Goal: Task Accomplishment & Management: Manage account settings

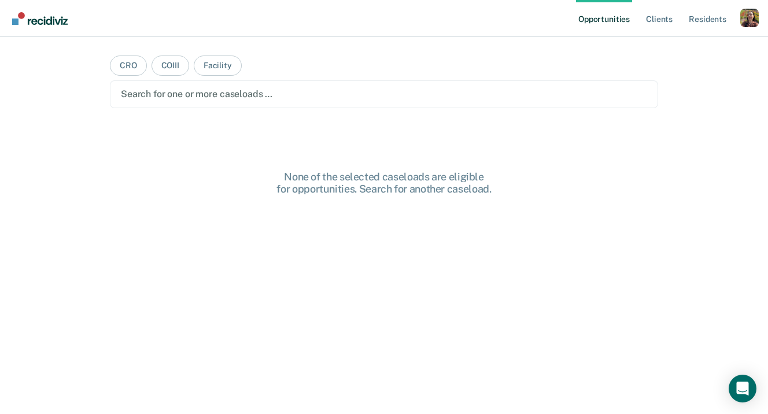
click at [761, 21] on nav "Opportunities Client s Resident s Profile How it works Log Out" at bounding box center [384, 18] width 768 height 37
click at [743, 24] on div "Profile dropdown button" at bounding box center [749, 18] width 19 height 19
click at [677, 46] on link "Profile" at bounding box center [702, 47] width 93 height 10
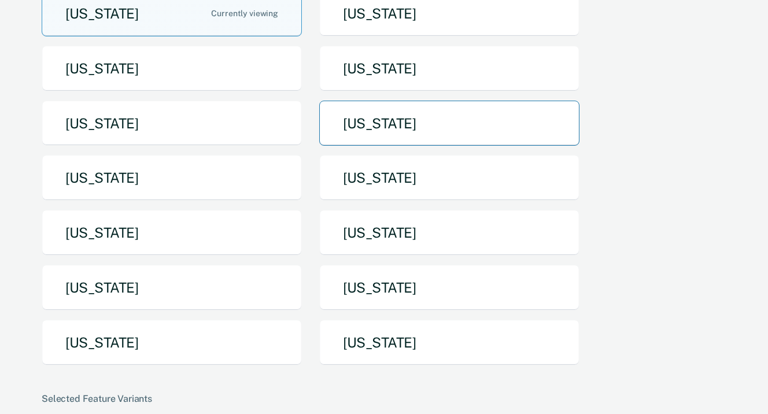
scroll to position [195, 0]
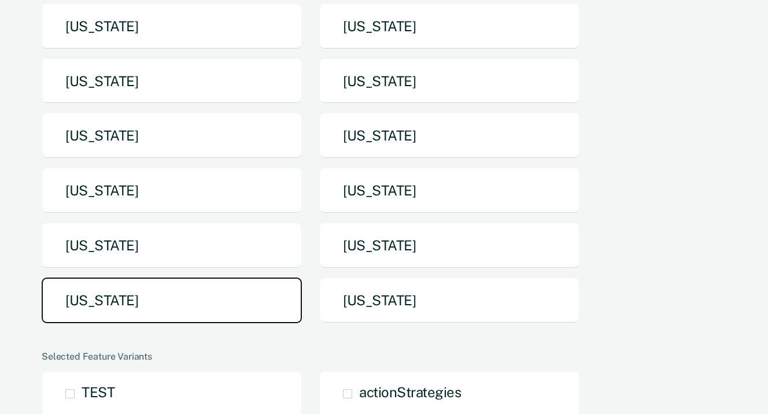
click at [245, 282] on button "Texas" at bounding box center [172, 301] width 260 height 46
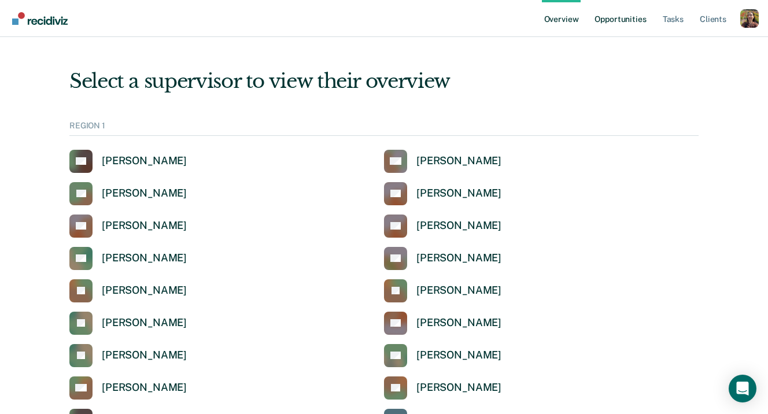
click at [635, 25] on link "Opportunities" at bounding box center [620, 18] width 56 height 37
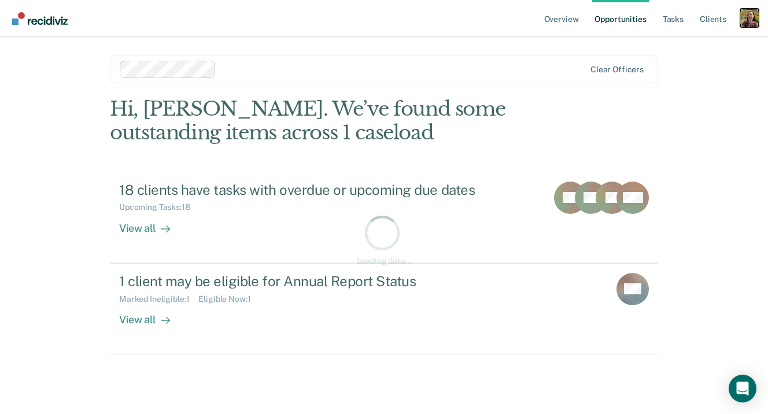
click at [748, 18] on div "Profile dropdown button" at bounding box center [749, 18] width 19 height 19
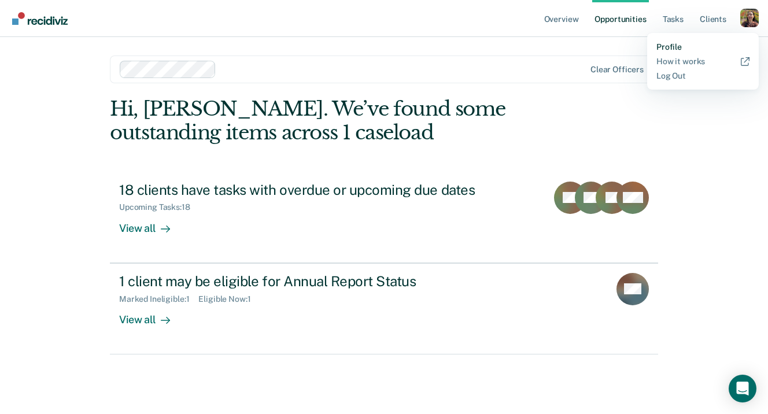
click at [671, 44] on link "Profile" at bounding box center [702, 47] width 93 height 10
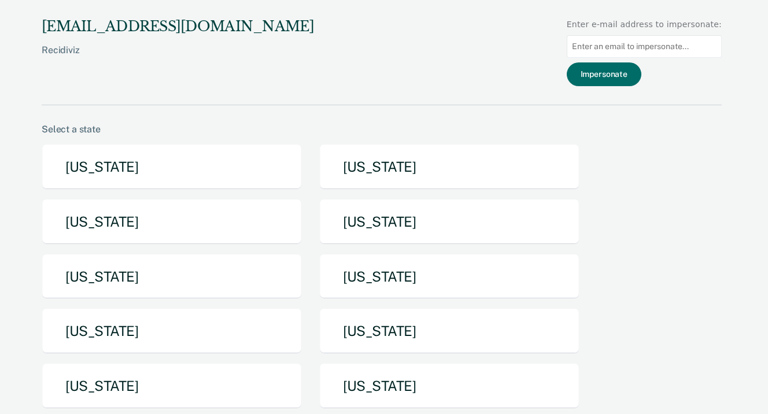
click at [622, 43] on input at bounding box center [644, 46] width 155 height 23
paste input "ruby.fernandez-lewis@tdcj.texas.gov"
type input "ruby.fernandez-lewis@tdcj.texas.gov"
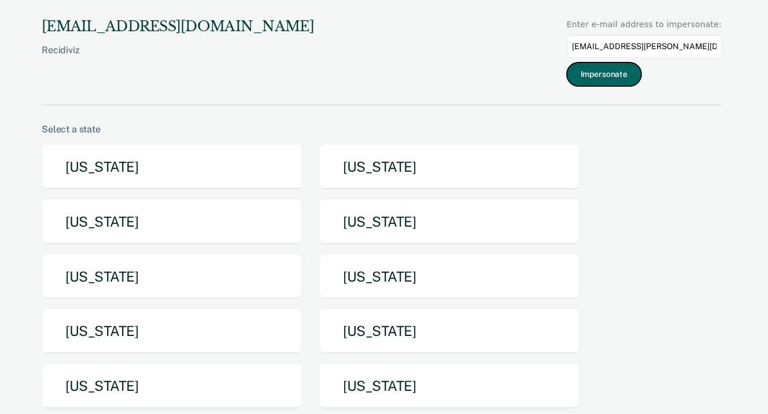
click at [639, 73] on button "Impersonate" at bounding box center [604, 74] width 75 height 24
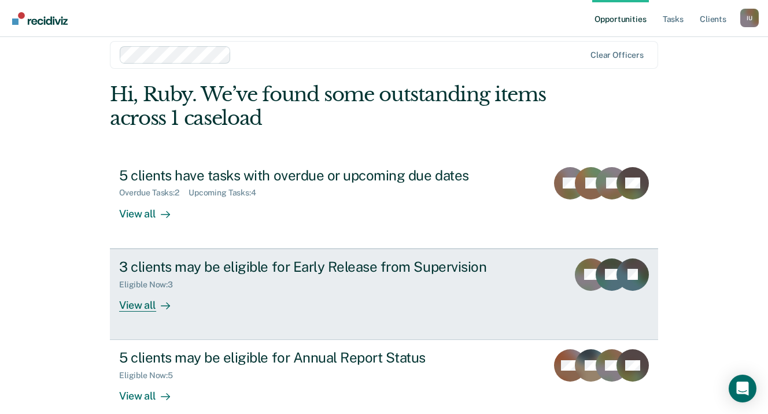
scroll to position [17, 0]
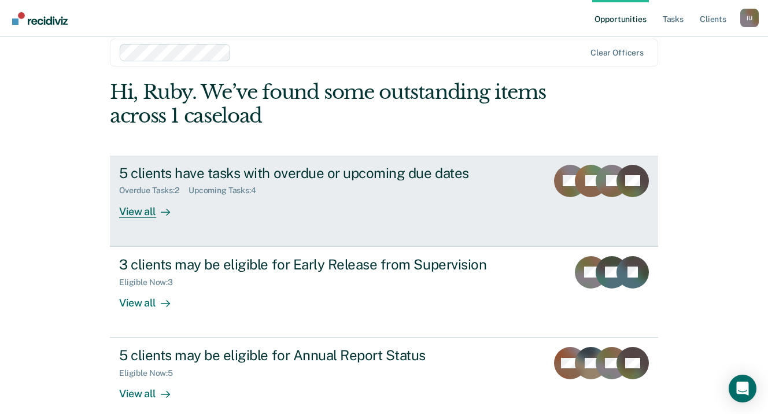
click at [151, 212] on div "View all" at bounding box center [151, 206] width 65 height 23
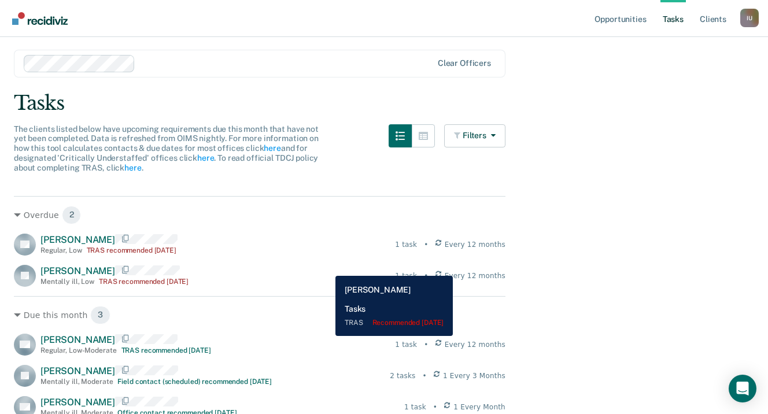
scroll to position [1, 0]
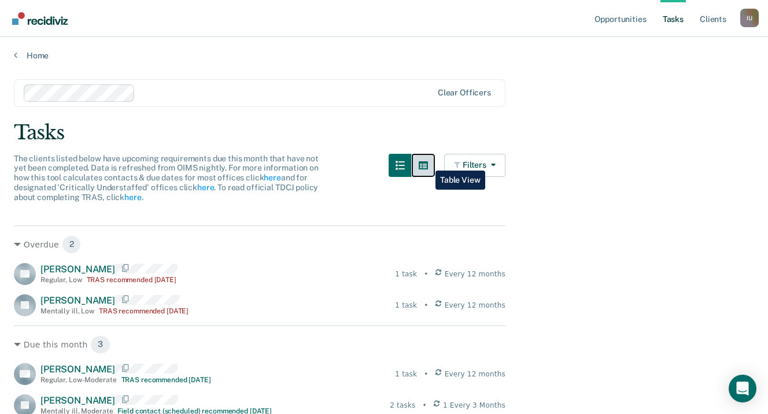
click at [426, 162] on icon "button" at bounding box center [423, 165] width 9 height 8
click at [424, 165] on icon "button" at bounding box center [423, 165] width 9 height 8
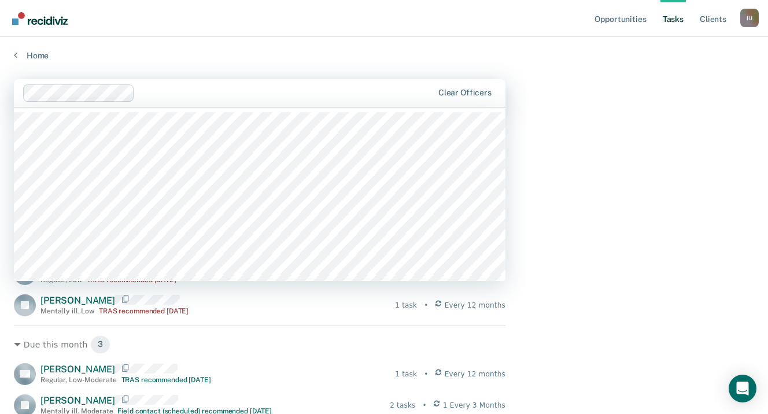
click at [219, 94] on div at bounding box center [285, 92] width 293 height 13
click at [253, 95] on div at bounding box center [319, 92] width 227 height 13
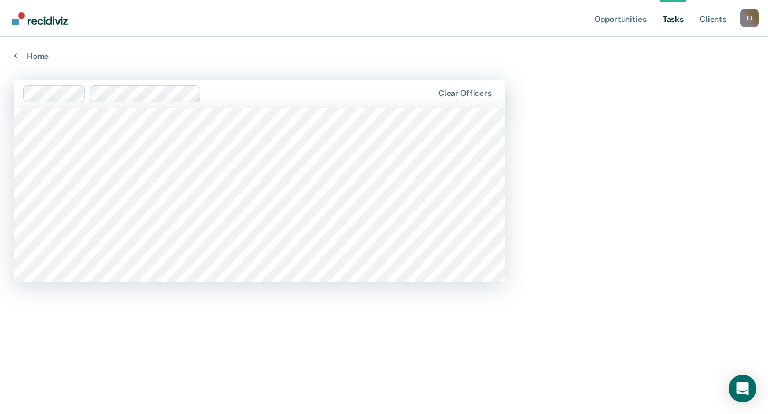
scroll to position [2367, 0]
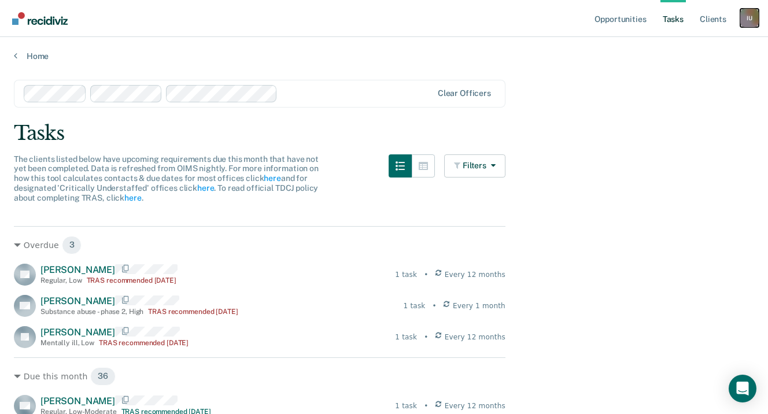
click at [751, 21] on div "I U" at bounding box center [749, 18] width 19 height 19
click at [690, 47] on link "Profile" at bounding box center [702, 47] width 93 height 10
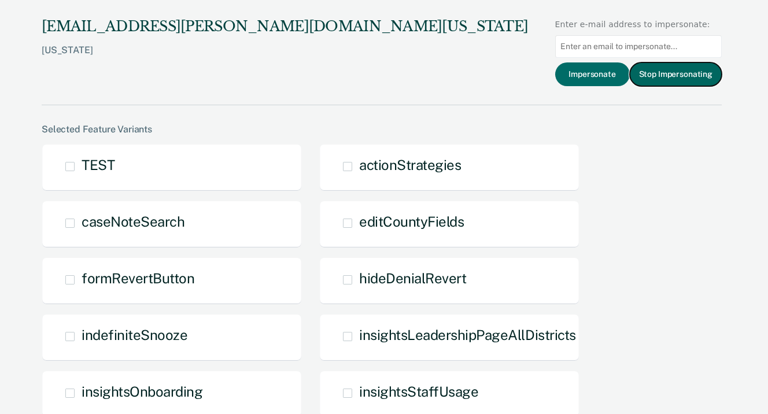
click at [660, 78] on button "Stop Impersonating" at bounding box center [676, 74] width 92 height 24
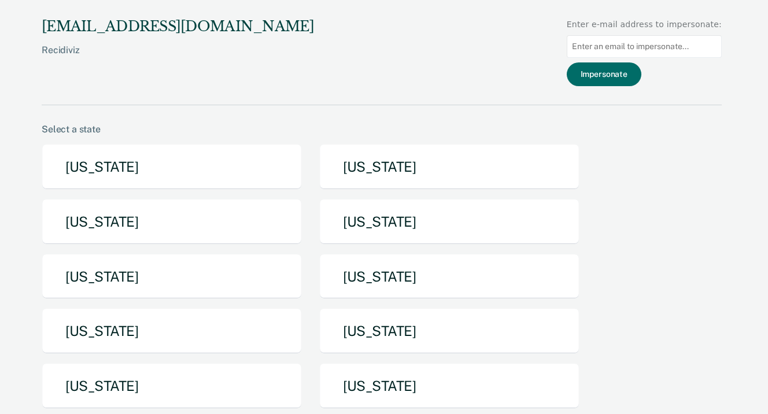
scroll to position [238, 0]
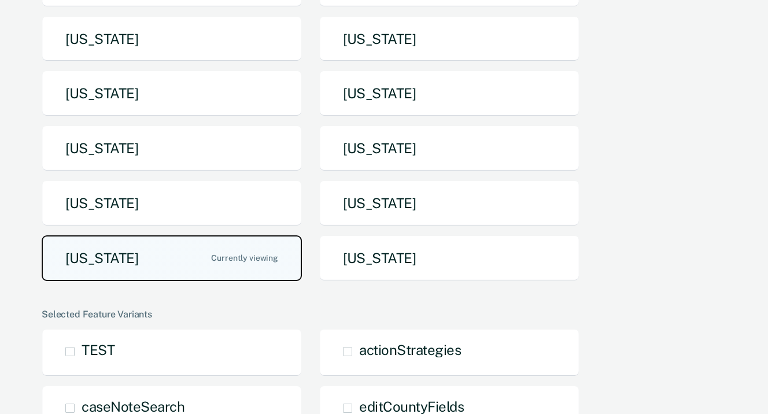
click at [95, 261] on button "[US_STATE]" at bounding box center [172, 258] width 260 height 46
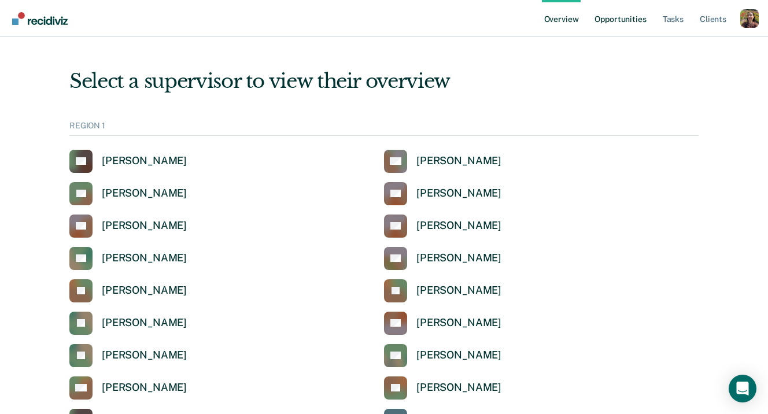
click at [627, 19] on link "Opportunities" at bounding box center [620, 18] width 56 height 37
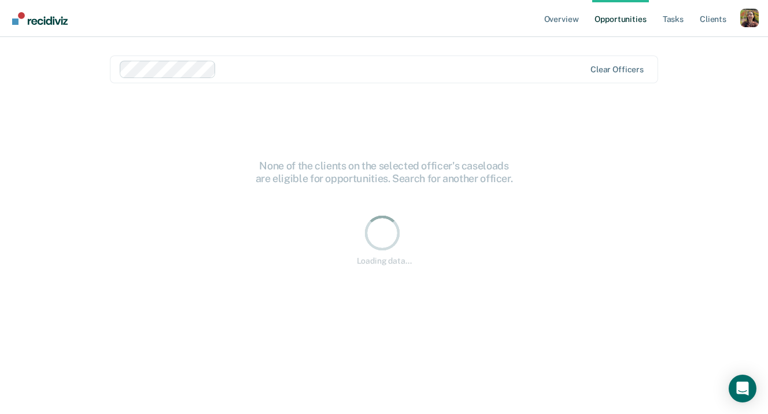
click at [534, 283] on div "Loading data..." at bounding box center [384, 239] width 548 height 284
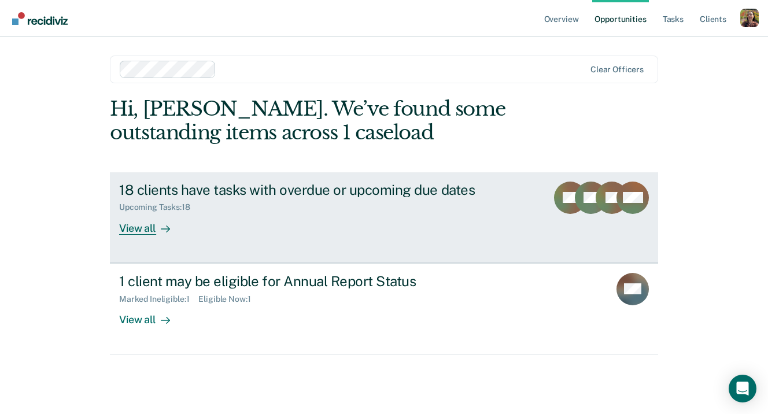
click at [223, 234] on div "18 clients have tasks with overdue or upcoming due dates Upcoming Tasks : 18 Vi…" at bounding box center [336, 208] width 434 height 53
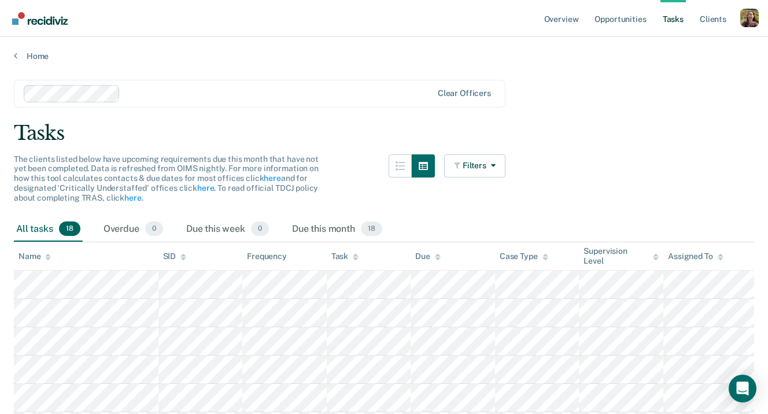
click at [288, 83] on div "Clear officers" at bounding box center [259, 94] width 491 height 28
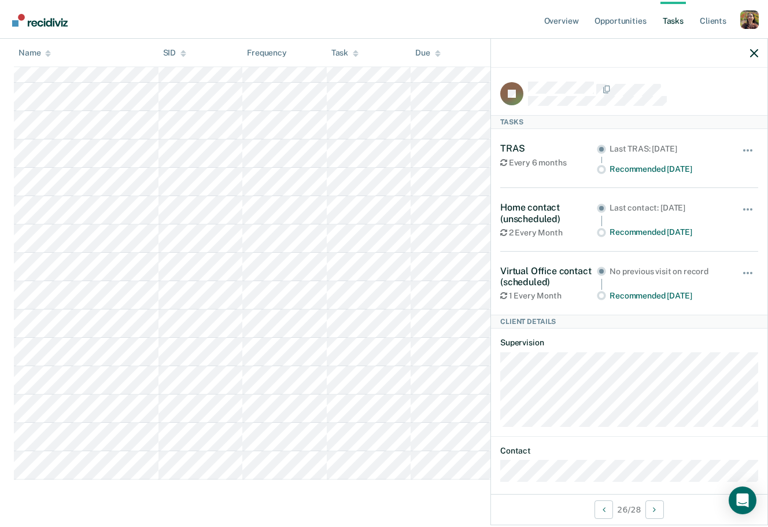
scroll to position [696, 0]
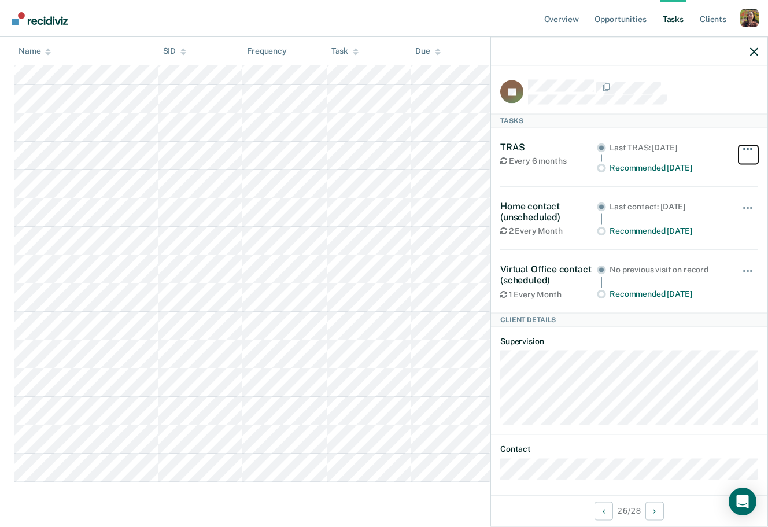
click at [755, 146] on button "button" at bounding box center [748, 154] width 20 height 19
click at [752, 53] on icon "button" at bounding box center [754, 51] width 8 height 8
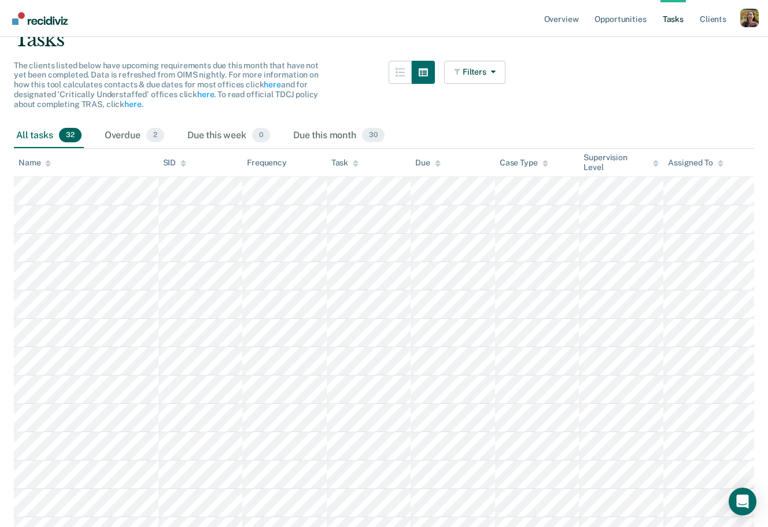
scroll to position [0, 0]
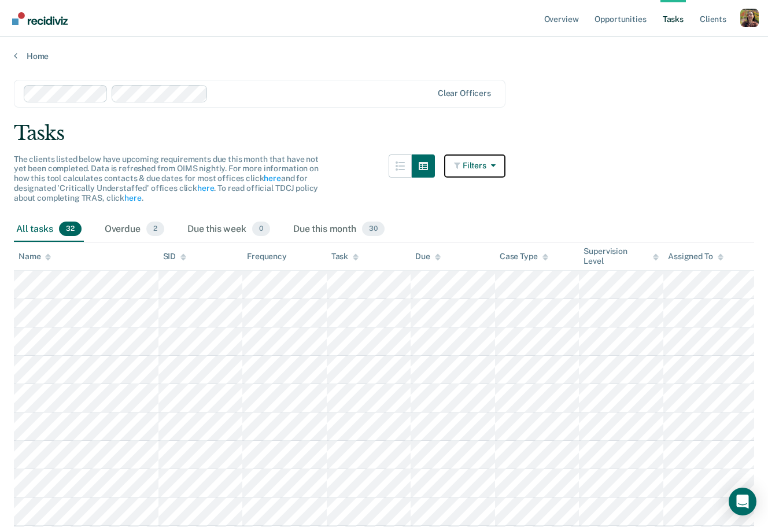
click at [493, 175] on button "Filters" at bounding box center [474, 165] width 61 height 23
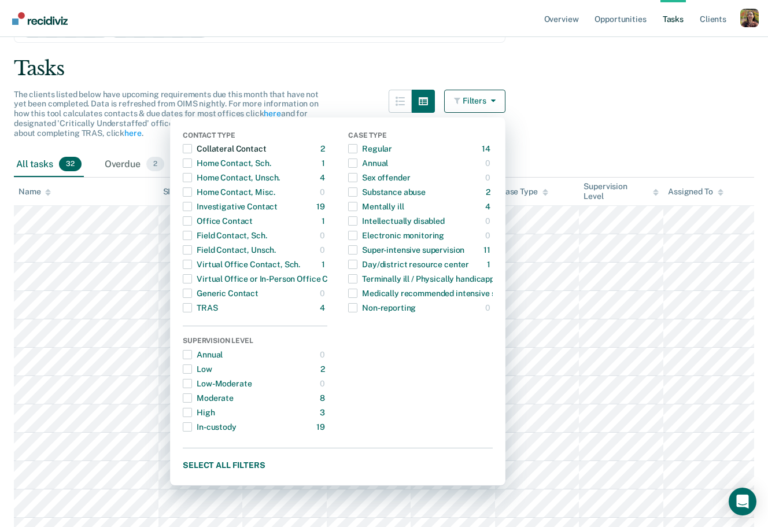
scroll to position [64, 0]
click at [478, 96] on button "Filters" at bounding box center [474, 102] width 61 height 23
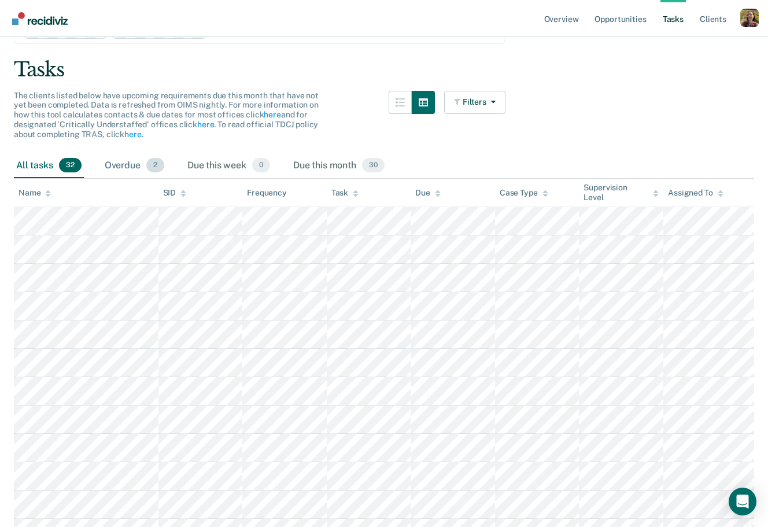
click at [155, 164] on span "2" at bounding box center [155, 165] width 18 height 15
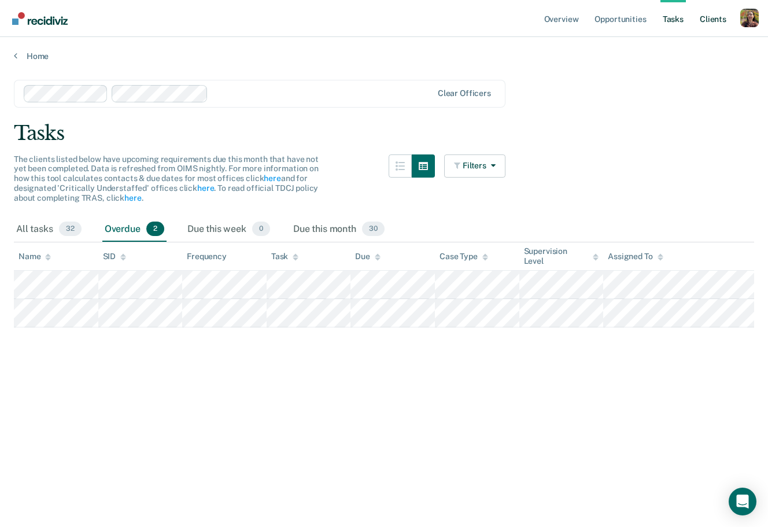
click at [719, 21] on link "Client s" at bounding box center [712, 18] width 31 height 37
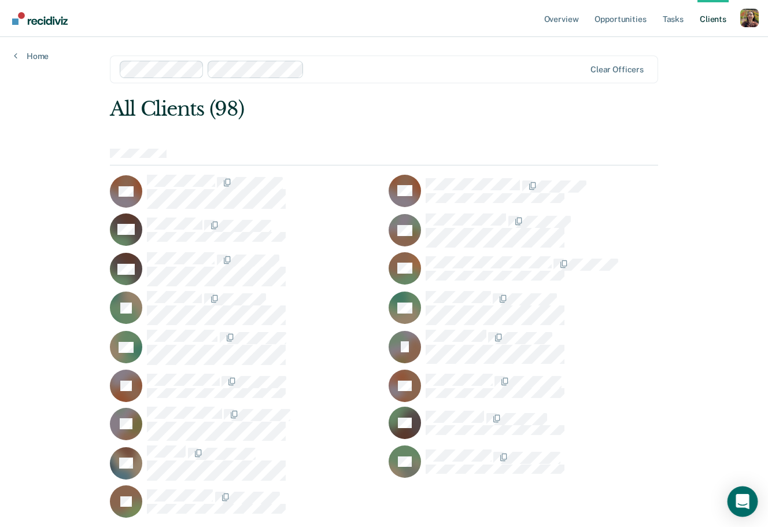
click at [742, 413] on icon "Open Intercom Messenger" at bounding box center [741, 501] width 13 height 15
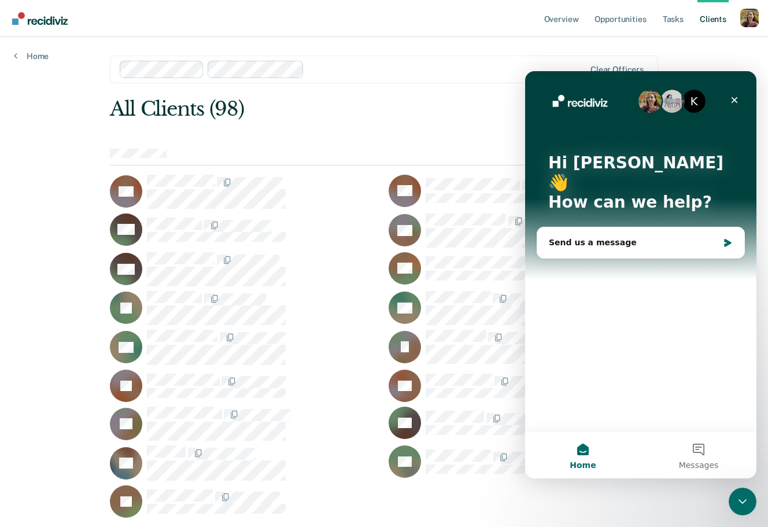
click at [45, 57] on link "Home" at bounding box center [31, 56] width 35 height 10
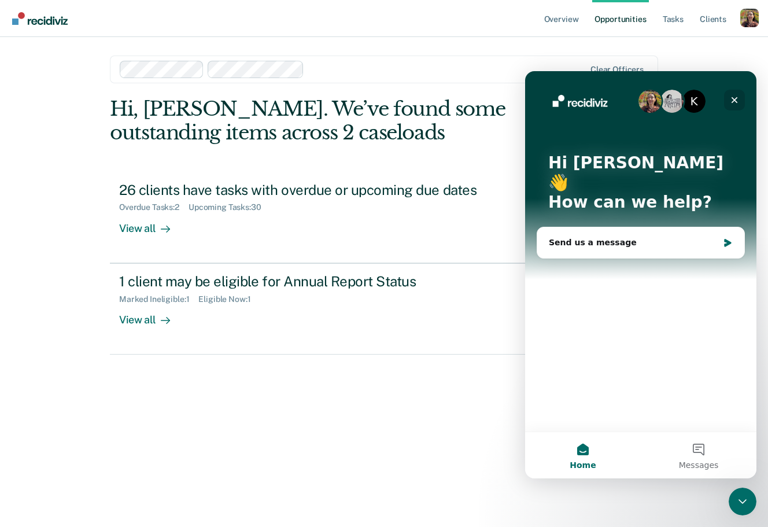
click at [740, 99] on div "Close" at bounding box center [734, 100] width 21 height 21
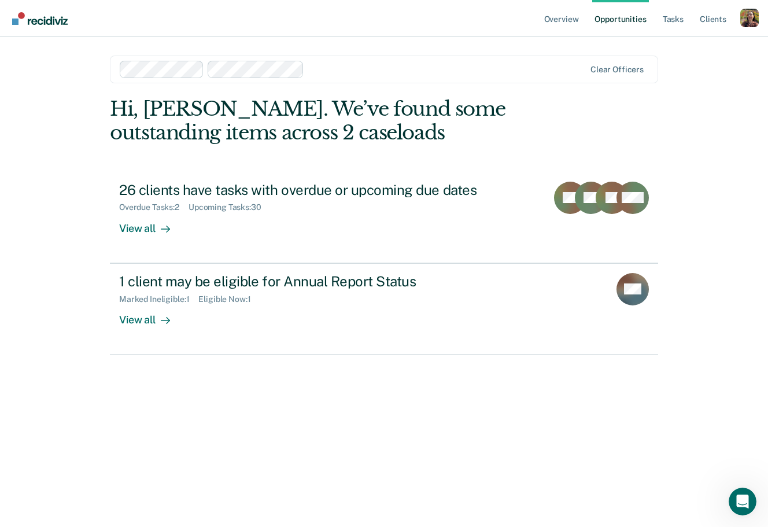
click at [434, 65] on div at bounding box center [447, 68] width 276 height 13
click at [467, 69] on div at bounding box center [494, 68] width 181 height 13
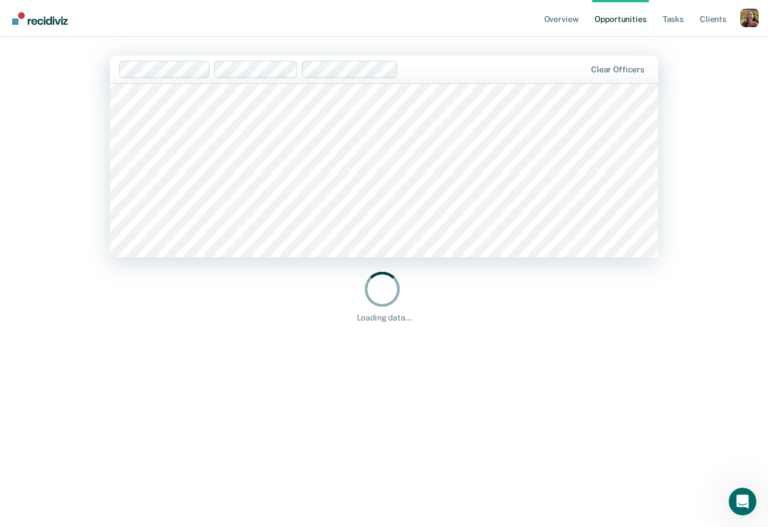
scroll to position [1744, 0]
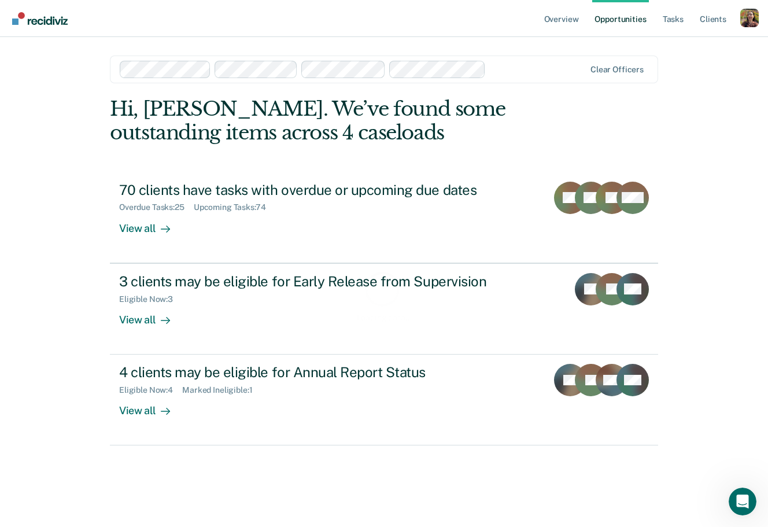
click at [546, 66] on div at bounding box center [537, 68] width 94 height 13
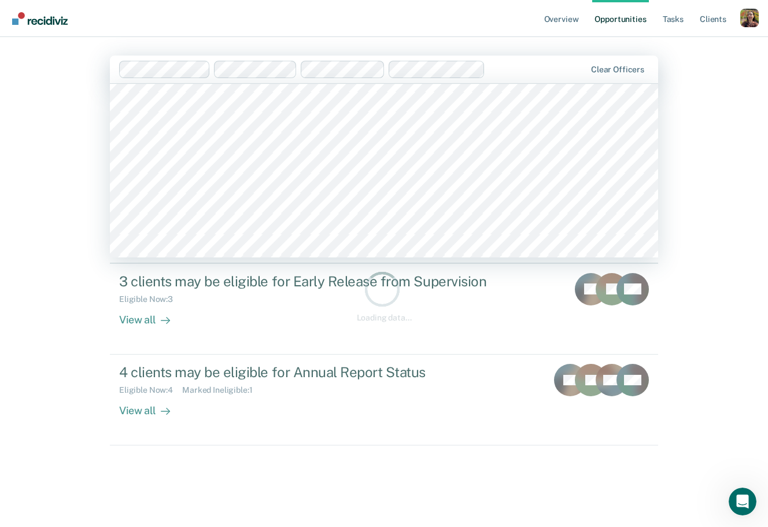
scroll to position [2472, 0]
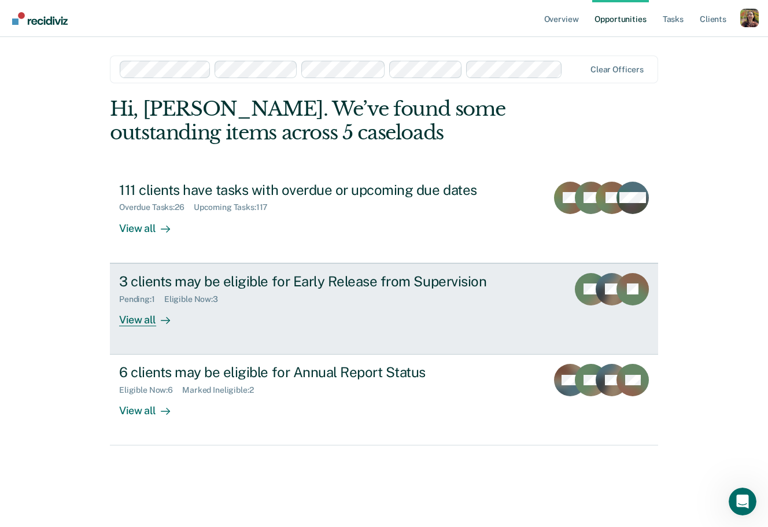
click at [149, 315] on div "View all" at bounding box center [151, 315] width 65 height 23
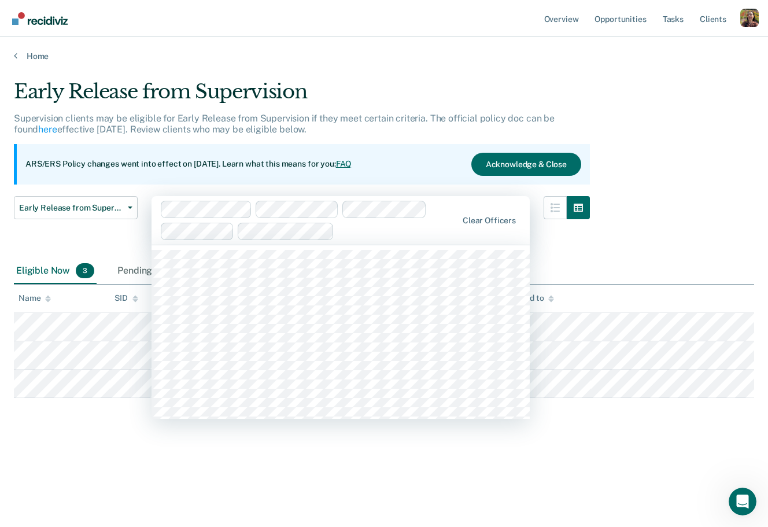
click at [412, 225] on div at bounding box center [398, 230] width 118 height 13
click at [457, 214] on div at bounding box center [309, 220] width 297 height 39
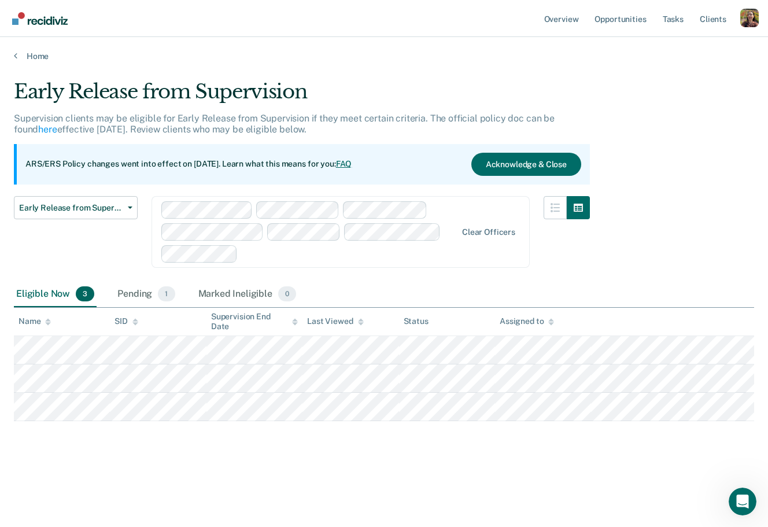
click at [445, 245] on div at bounding box center [309, 231] width 296 height 61
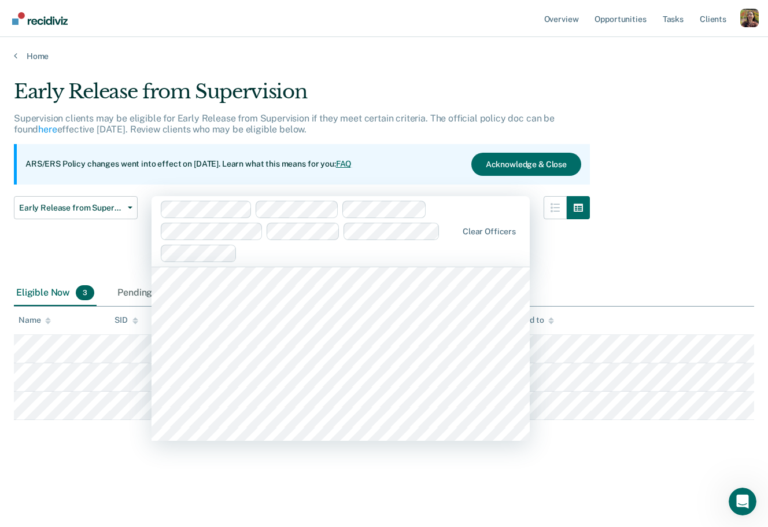
scroll to position [3596, 0]
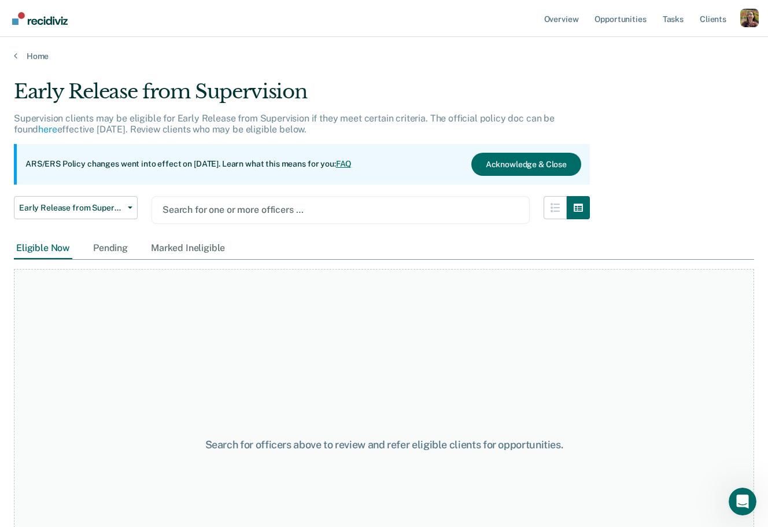
click at [430, 204] on div at bounding box center [340, 209] width 356 height 13
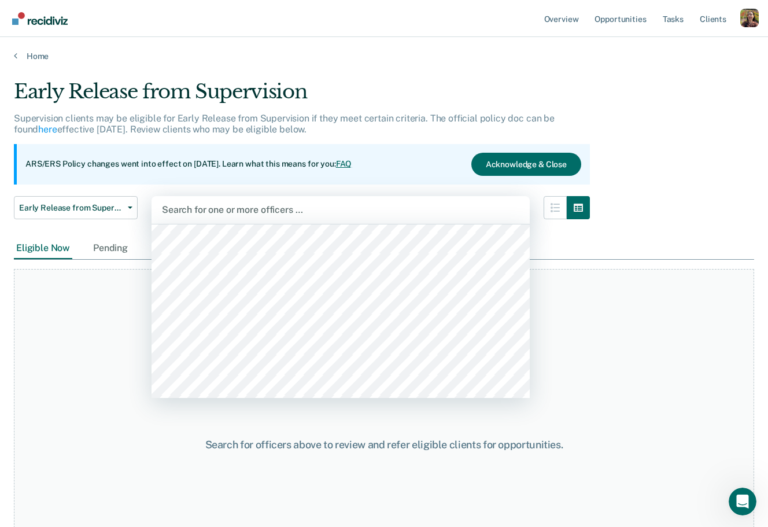
scroll to position [5576, 0]
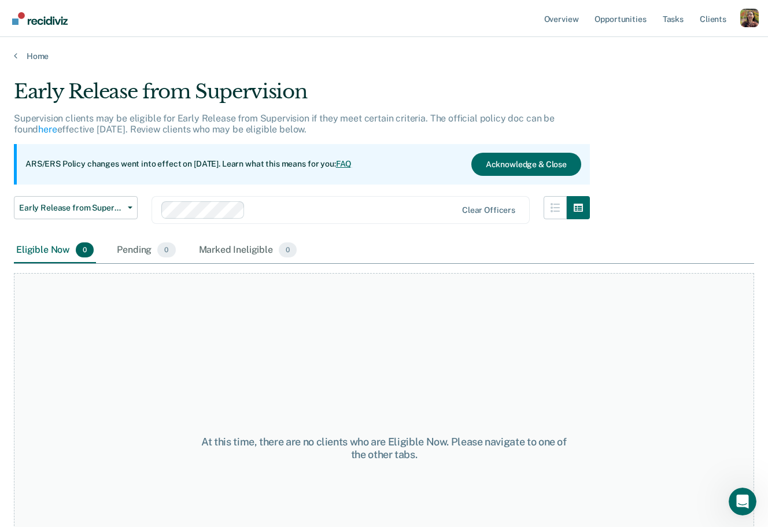
click at [361, 206] on div at bounding box center [353, 209] width 206 height 13
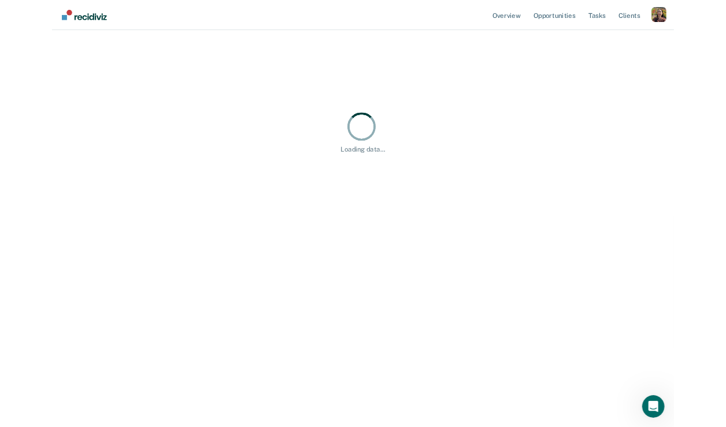
scroll to position [0, 0]
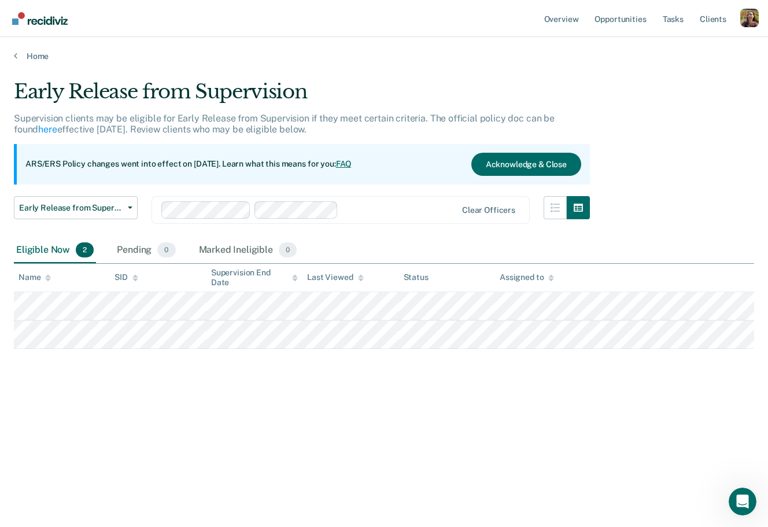
click at [358, 220] on div "Clear officers" at bounding box center [340, 210] width 378 height 28
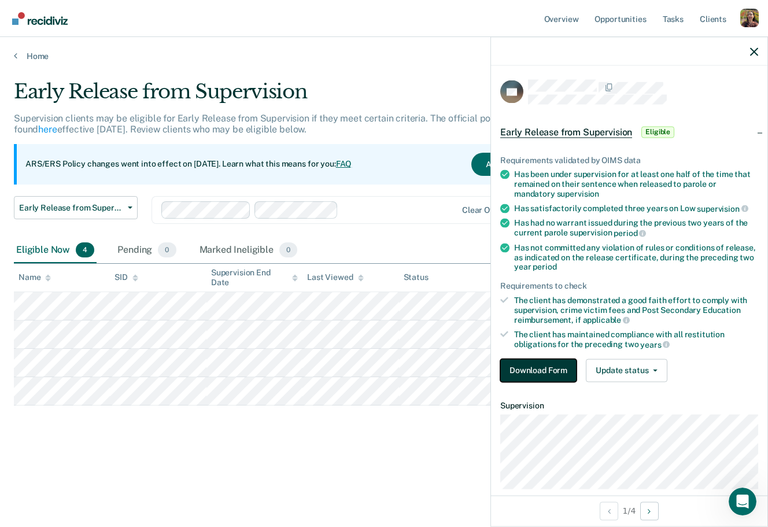
click at [546, 371] on button "Download Form" at bounding box center [538, 369] width 76 height 23
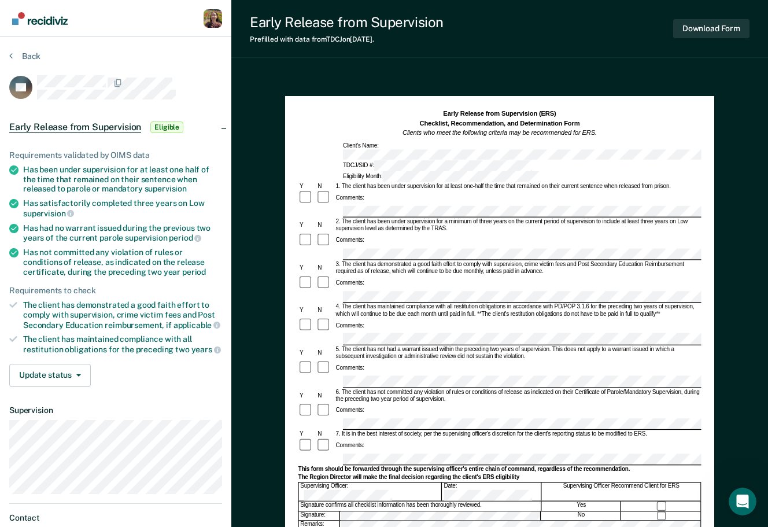
click at [22, 49] on section "Back PS Early Release from Supervision Eligible Requirements validated by OIMS …" at bounding box center [115, 317] width 231 height 561
click at [21, 58] on button "Back" at bounding box center [24, 56] width 31 height 10
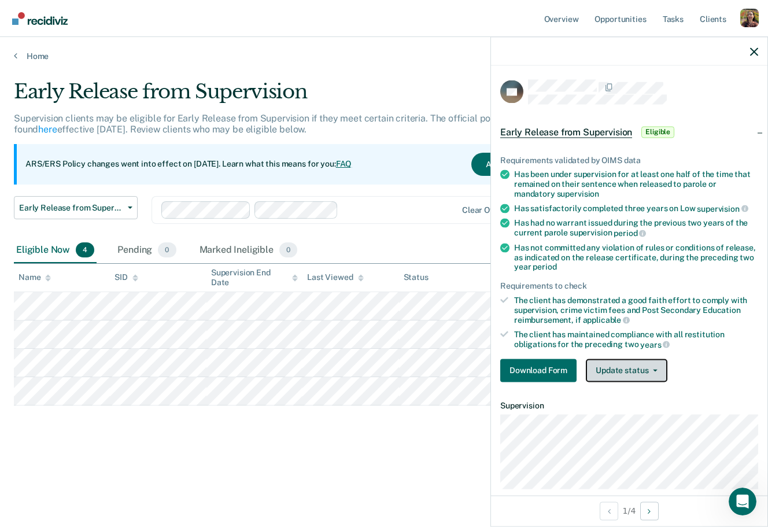
click at [652, 366] on button "Update status" at bounding box center [627, 369] width 82 height 23
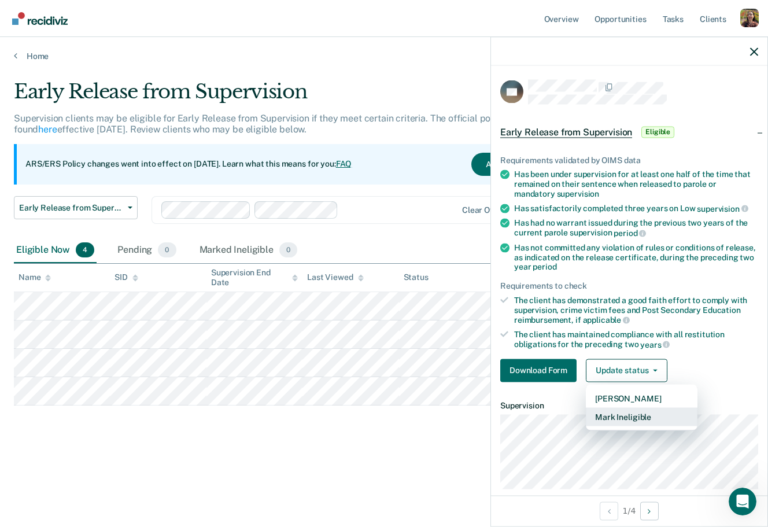
click at [640, 413] on button "Mark Ineligible" at bounding box center [642, 416] width 112 height 19
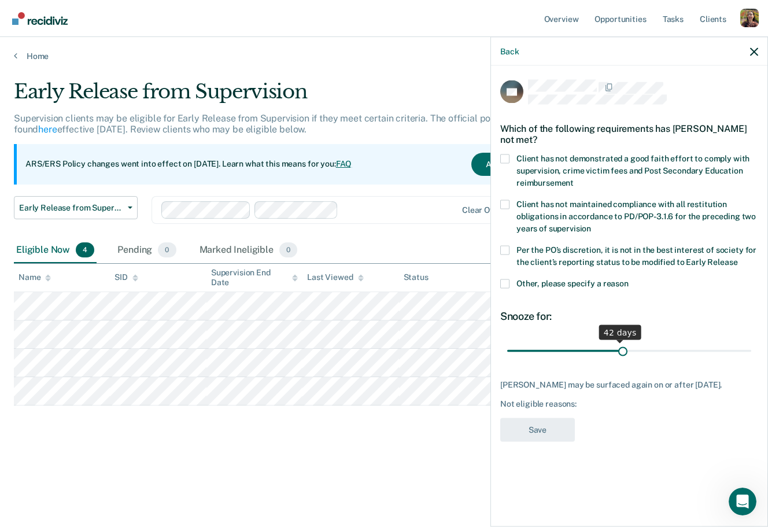
type input "43"
drag, startPoint x: 587, startPoint y: 350, endPoint x: 621, endPoint y: 349, distance: 34.1
click at [621, 349] on input "range" at bounding box center [629, 351] width 244 height 20
click at [506, 280] on span at bounding box center [504, 283] width 9 height 9
click at [628, 279] on input "Other, please specify a reason" at bounding box center [628, 279] width 0 height 0
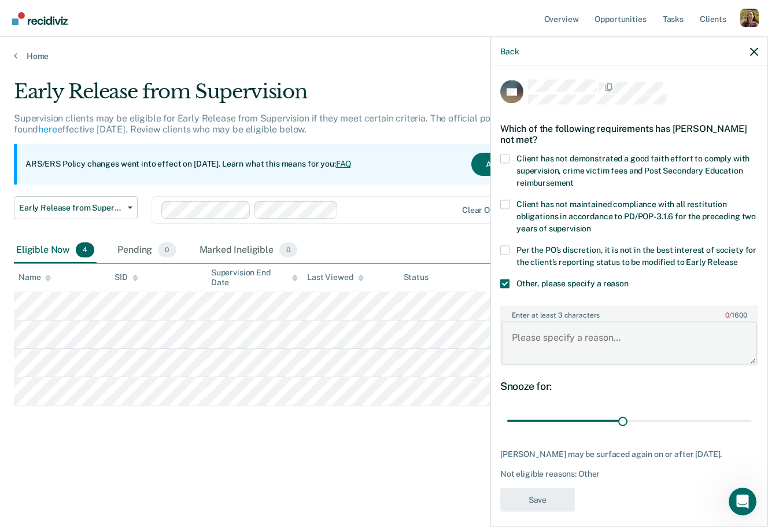
click at [631, 334] on textarea "Enter at least 3 characters 0 / 1600" at bounding box center [629, 342] width 256 height 43
type textarea "test"
click at [764, 50] on div "Back" at bounding box center [629, 51] width 276 height 29
click at [750, 51] on icon "button" at bounding box center [754, 51] width 8 height 8
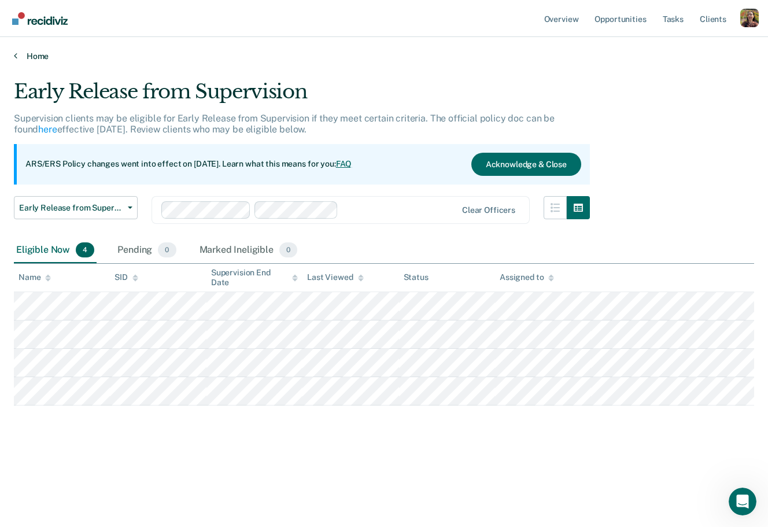
click at [35, 53] on link "Home" at bounding box center [384, 56] width 740 height 10
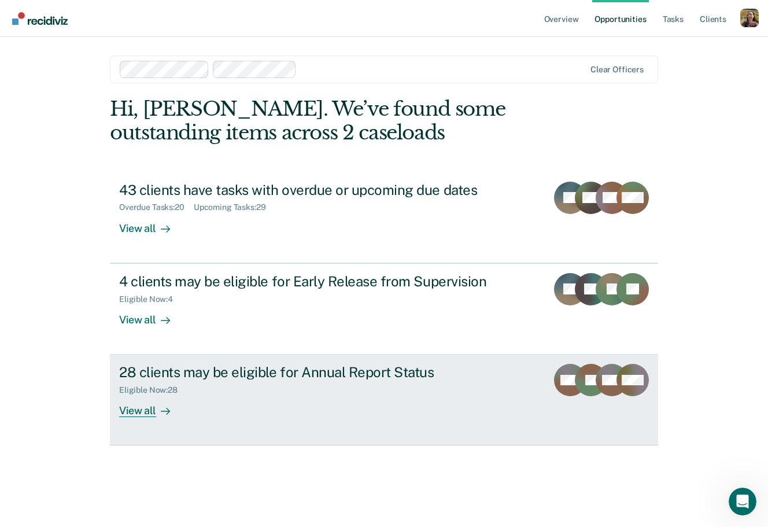
click at [276, 386] on div "Eligible Now : 28" at bounding box center [322, 387] width 406 height 14
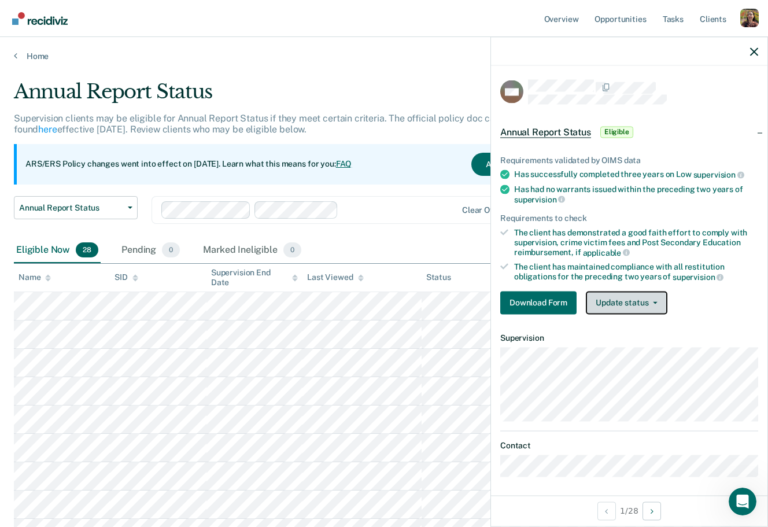
click at [659, 305] on button "Update status" at bounding box center [627, 302] width 82 height 23
click at [753, 53] on icon "button" at bounding box center [754, 51] width 8 height 8
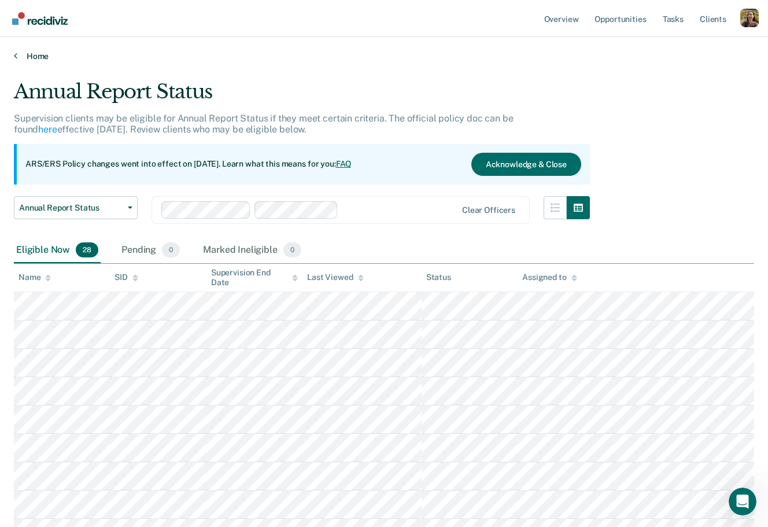
click at [29, 57] on link "Home" at bounding box center [384, 56] width 740 height 10
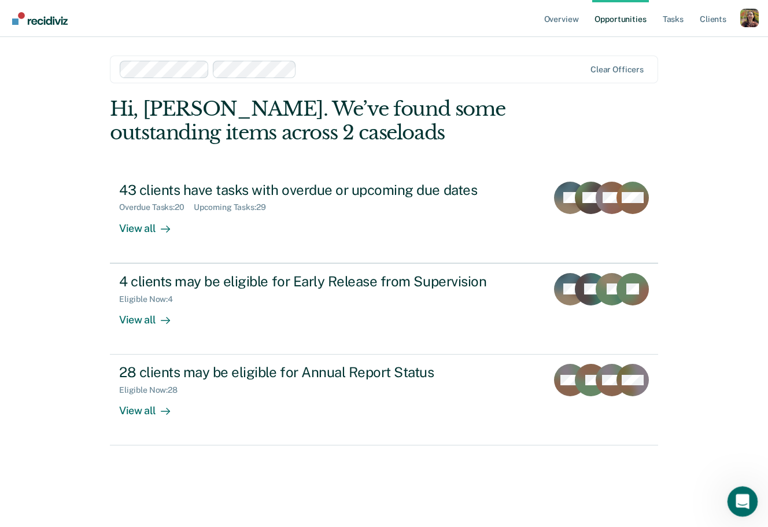
click at [742, 413] on html at bounding box center [741, 500] width 28 height 28
click at [737, 413] on icon "Open Intercom Messenger" at bounding box center [740, 499] width 19 height 19
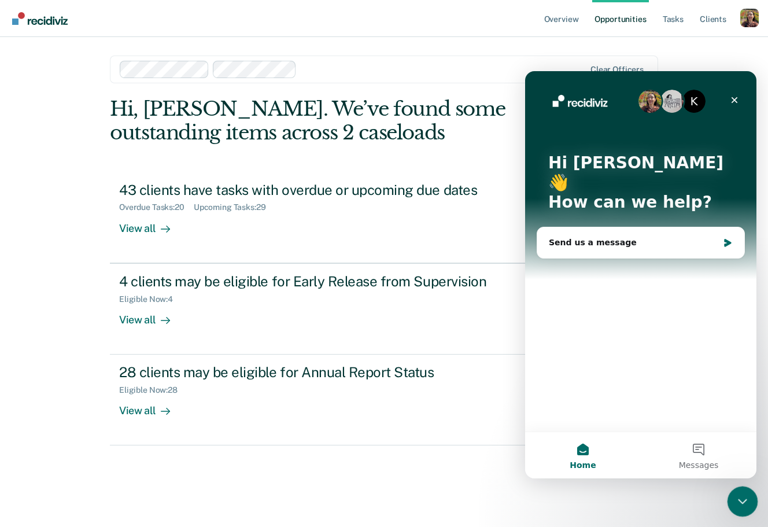
click at [745, 413] on icon "Close Intercom Messenger" at bounding box center [741, 500] width 14 height 14
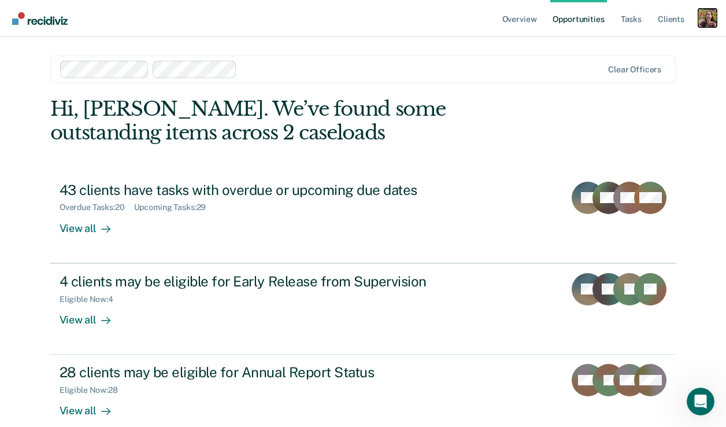
click at [709, 16] on div "Profile dropdown button" at bounding box center [707, 18] width 19 height 19
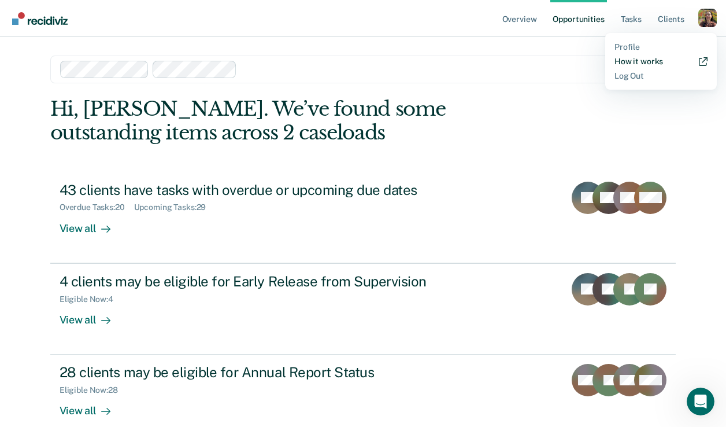
click at [648, 62] on link "How it works" at bounding box center [661, 62] width 93 height 10
